Goal: Check status: Check status

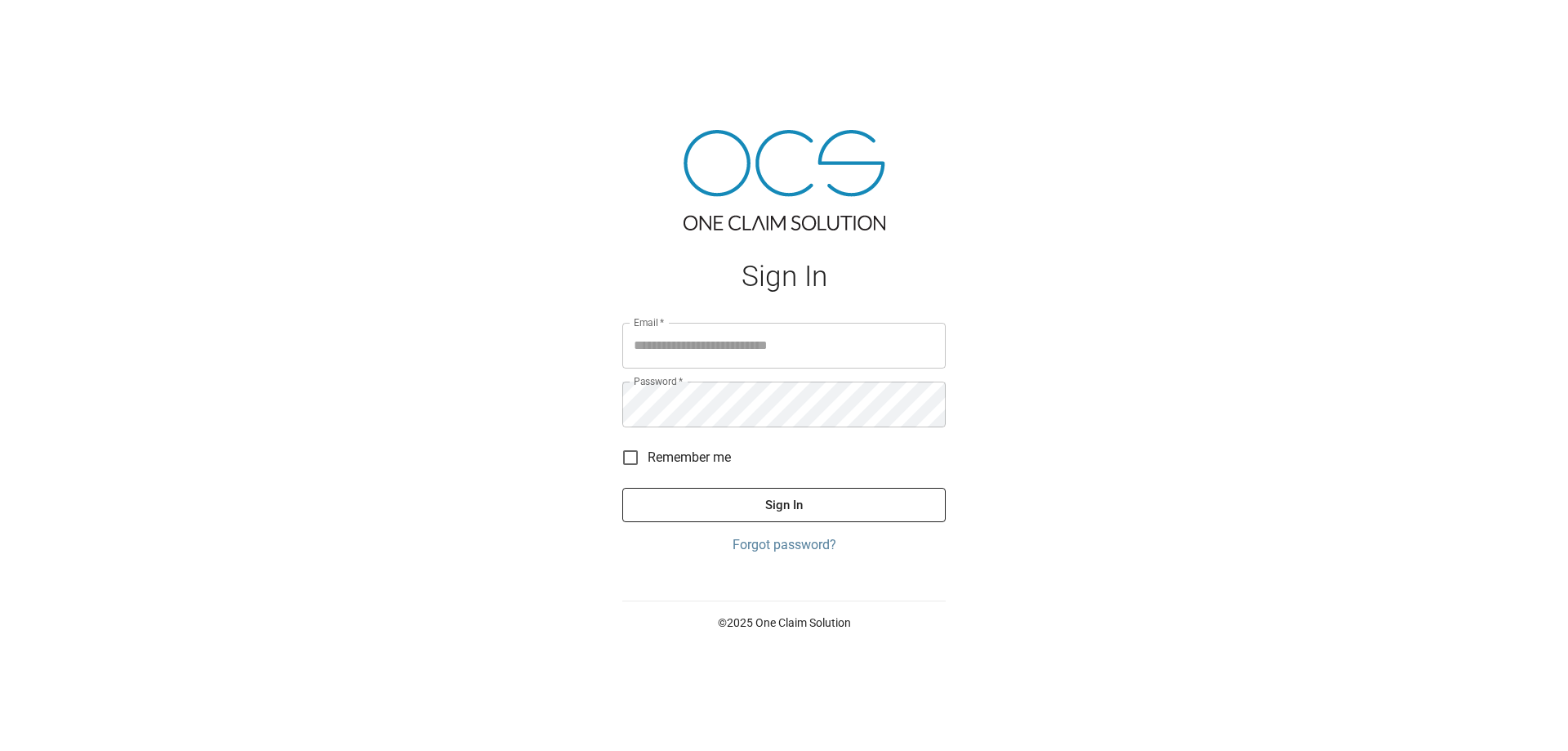
type input "**********"
click at [623, 487] on button "Sign In" at bounding box center [784, 504] width 324 height 34
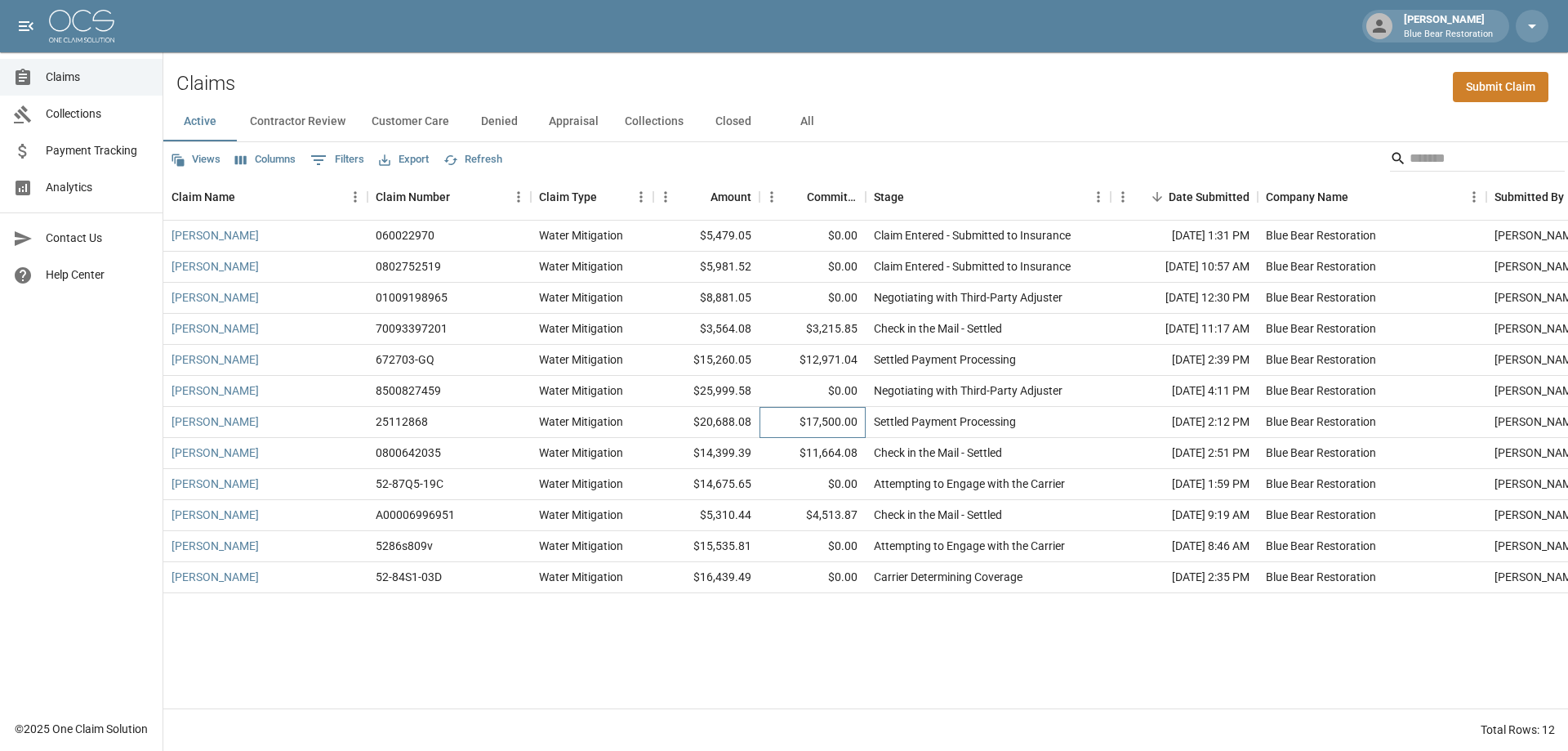
click at [809, 425] on div "$17,500.00" at bounding box center [813, 422] width 106 height 31
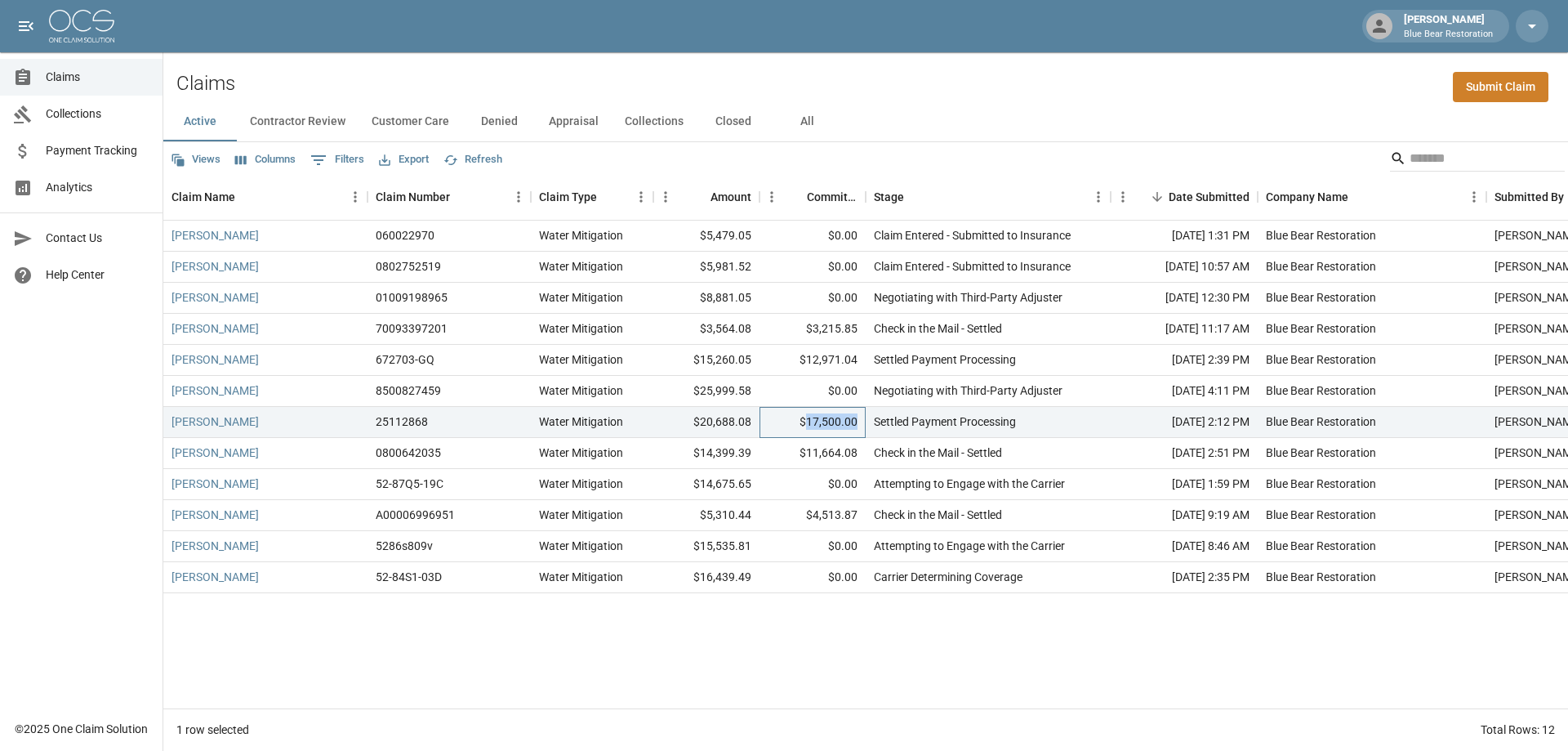
click at [809, 425] on div "$17,500.00" at bounding box center [813, 422] width 106 height 31
click at [803, 670] on div "[PERSON_NAME] 060022970 Water Mitigation $5,479.05 $0.00 Claim Entered - Submit…" at bounding box center [927, 464] width 1527 height 487
click at [61, 75] on span "Claims" at bounding box center [97, 77] width 103 height 17
